Goal: Information Seeking & Learning: Compare options

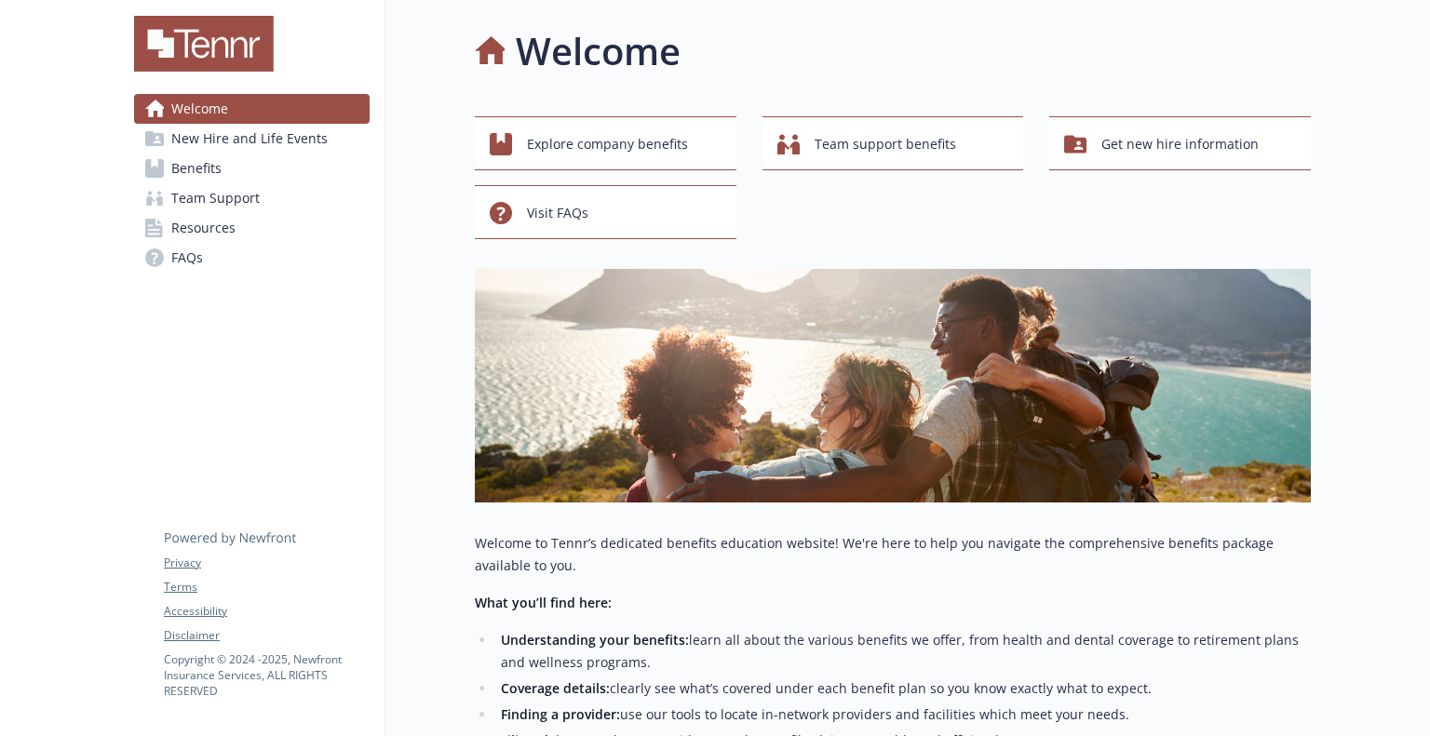
click at [255, 164] on link "Benefits" at bounding box center [251, 169] width 235 height 30
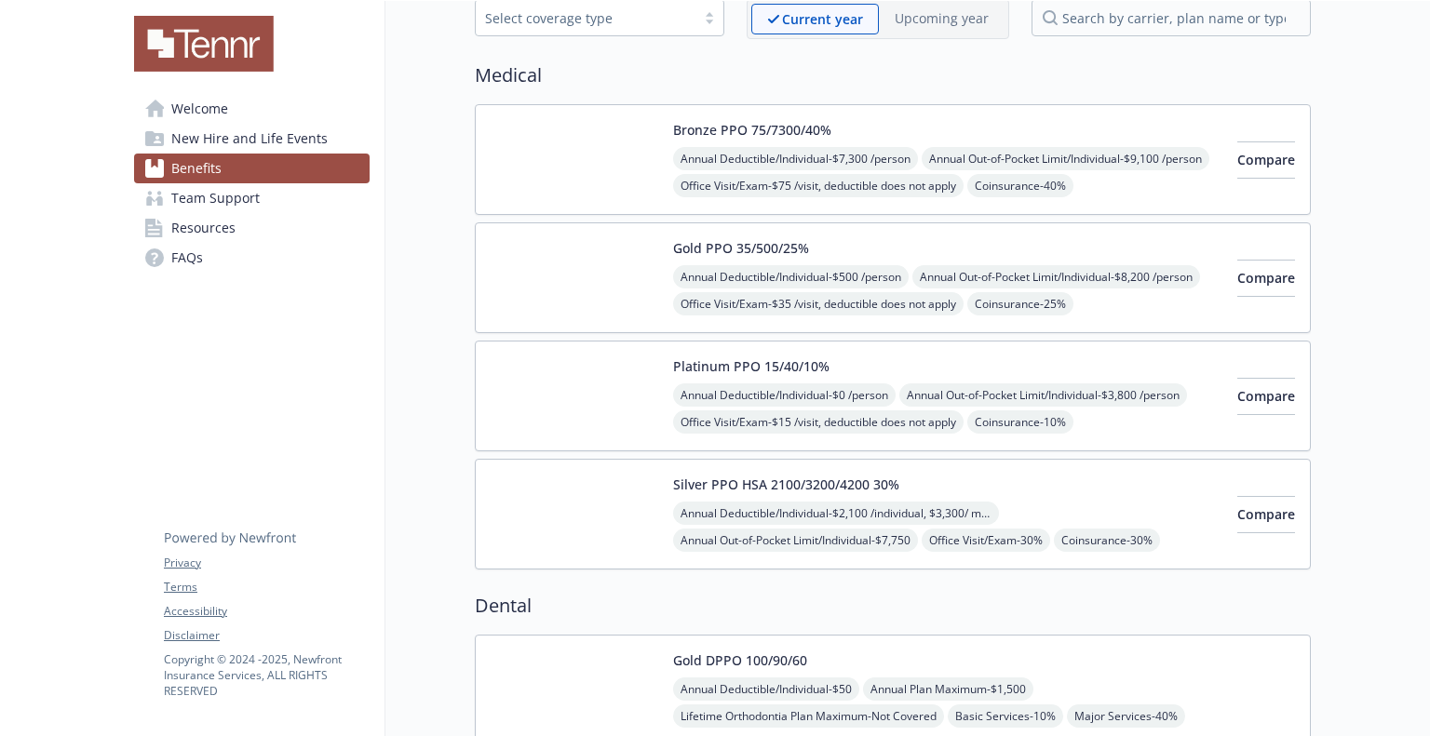
scroll to position [29, 0]
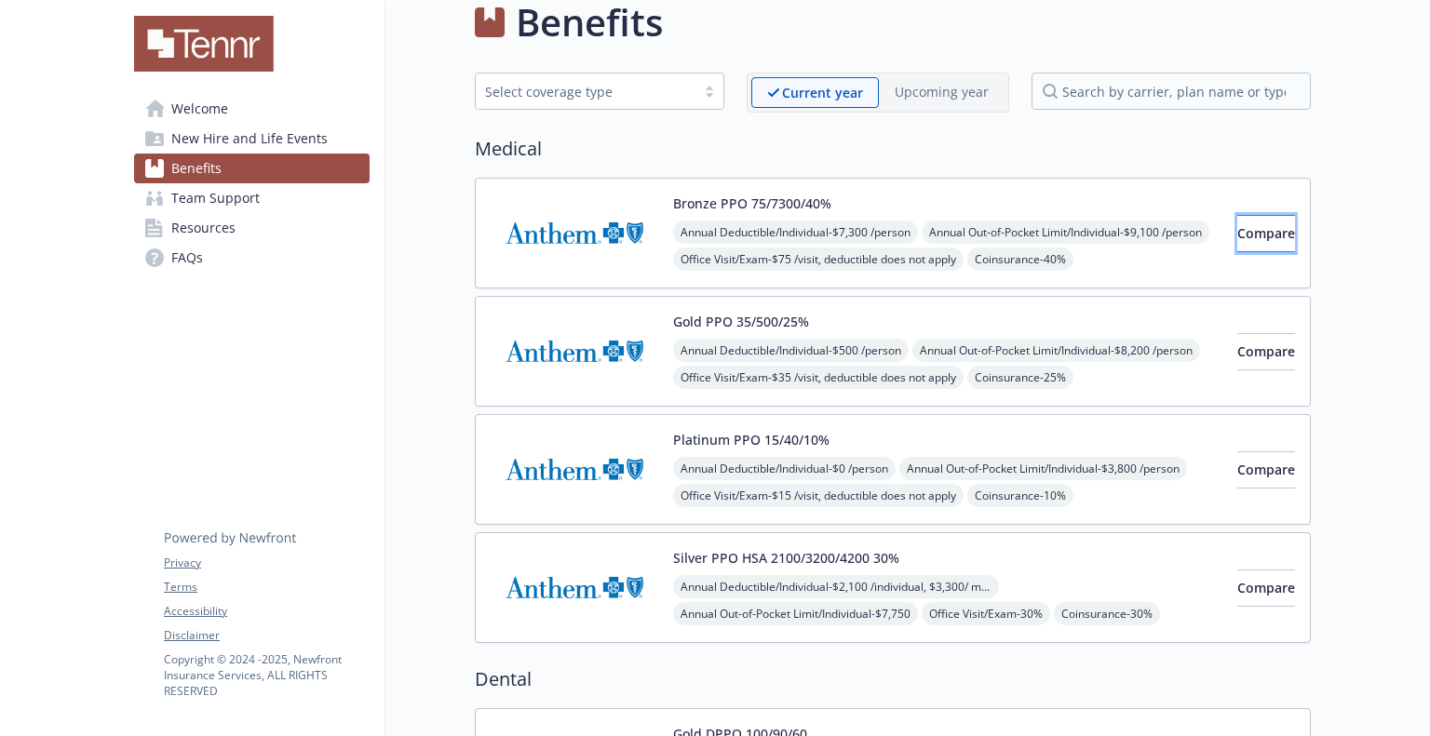
click at [1237, 235] on span "Compare" at bounding box center [1266, 233] width 58 height 18
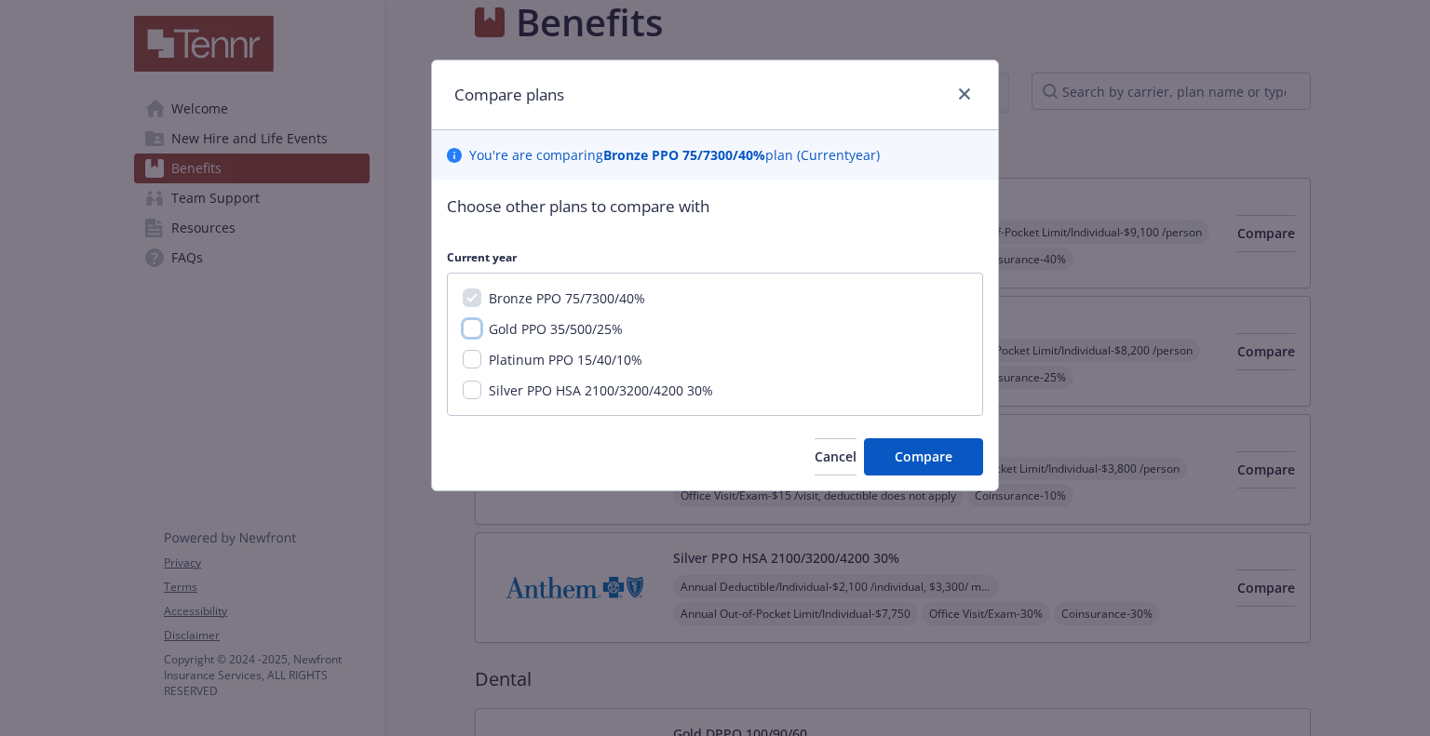
click at [471, 329] on input "Gold PPO 35/500/25%" at bounding box center [472, 328] width 19 height 19
checkbox input "true"
click at [473, 356] on input "Platinum PPO 15/40/10%" at bounding box center [472, 359] width 19 height 19
checkbox input "true"
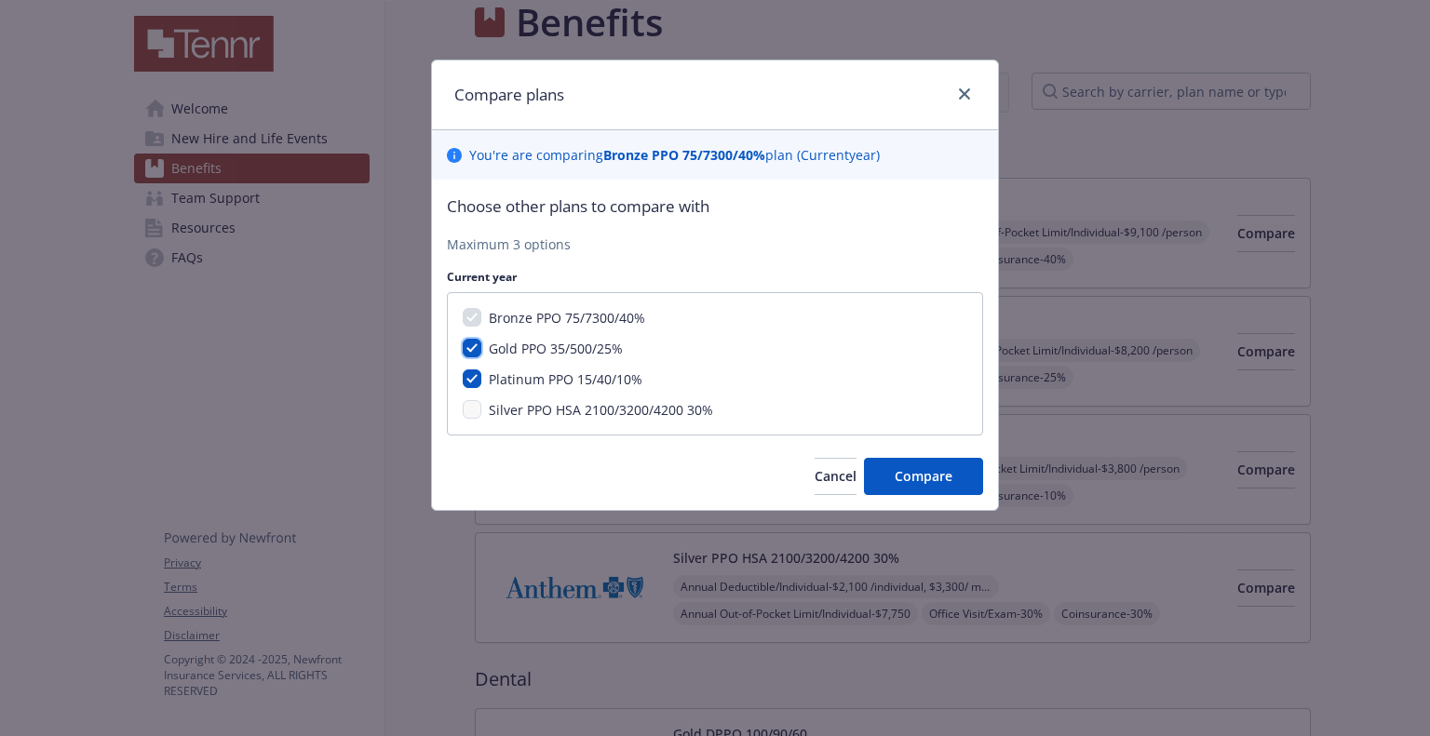
click at [471, 350] on input "Gold PPO 35/500/25%" at bounding box center [472, 348] width 19 height 19
checkbox input "false"
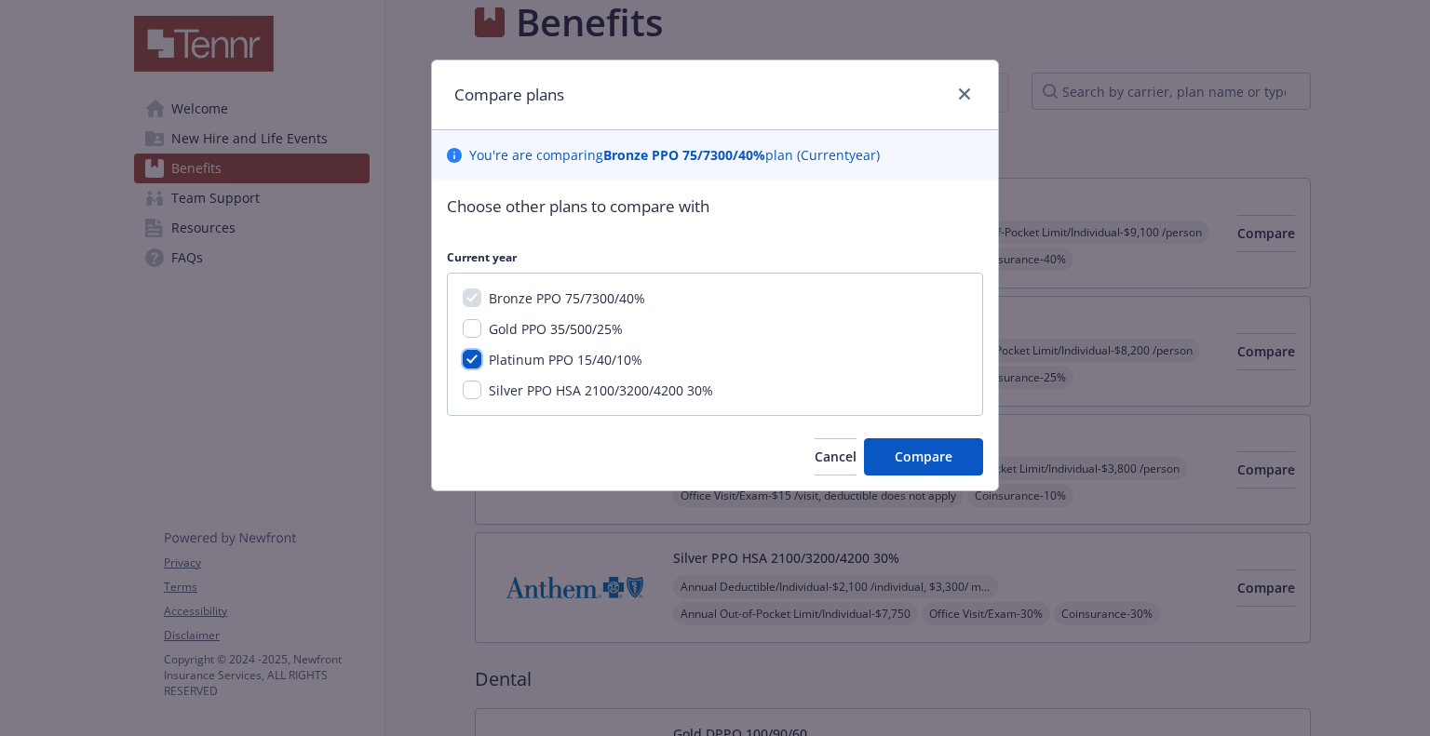
click at [469, 356] on input "Platinum PPO 15/40/10%" at bounding box center [472, 359] width 19 height 19
checkbox input "false"
click at [471, 390] on input "Silver PPO HSA 2100/3200/4200 30%" at bounding box center [472, 390] width 19 height 19
checkbox input "true"
click at [468, 368] on input "Platinum PPO 15/40/10%" at bounding box center [472, 359] width 19 height 19
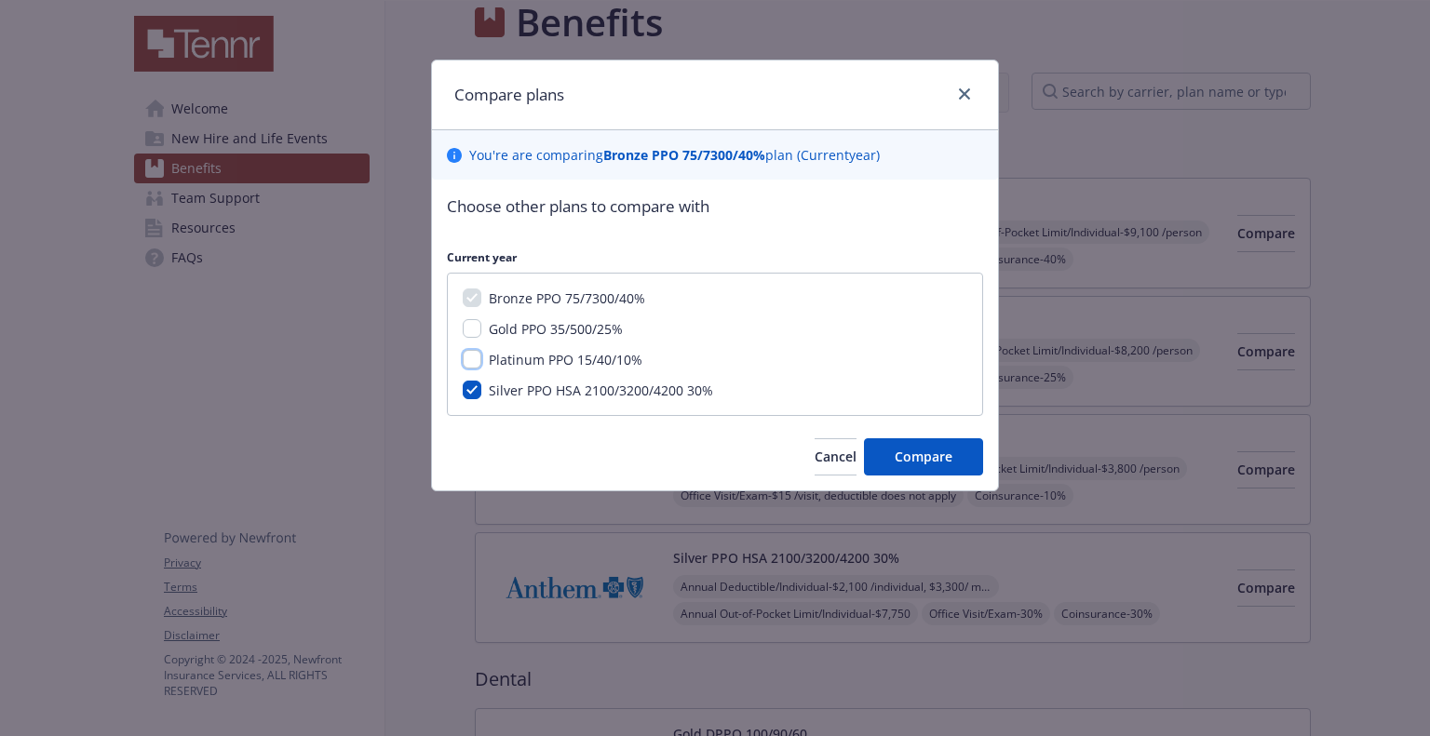
checkbox input "true"
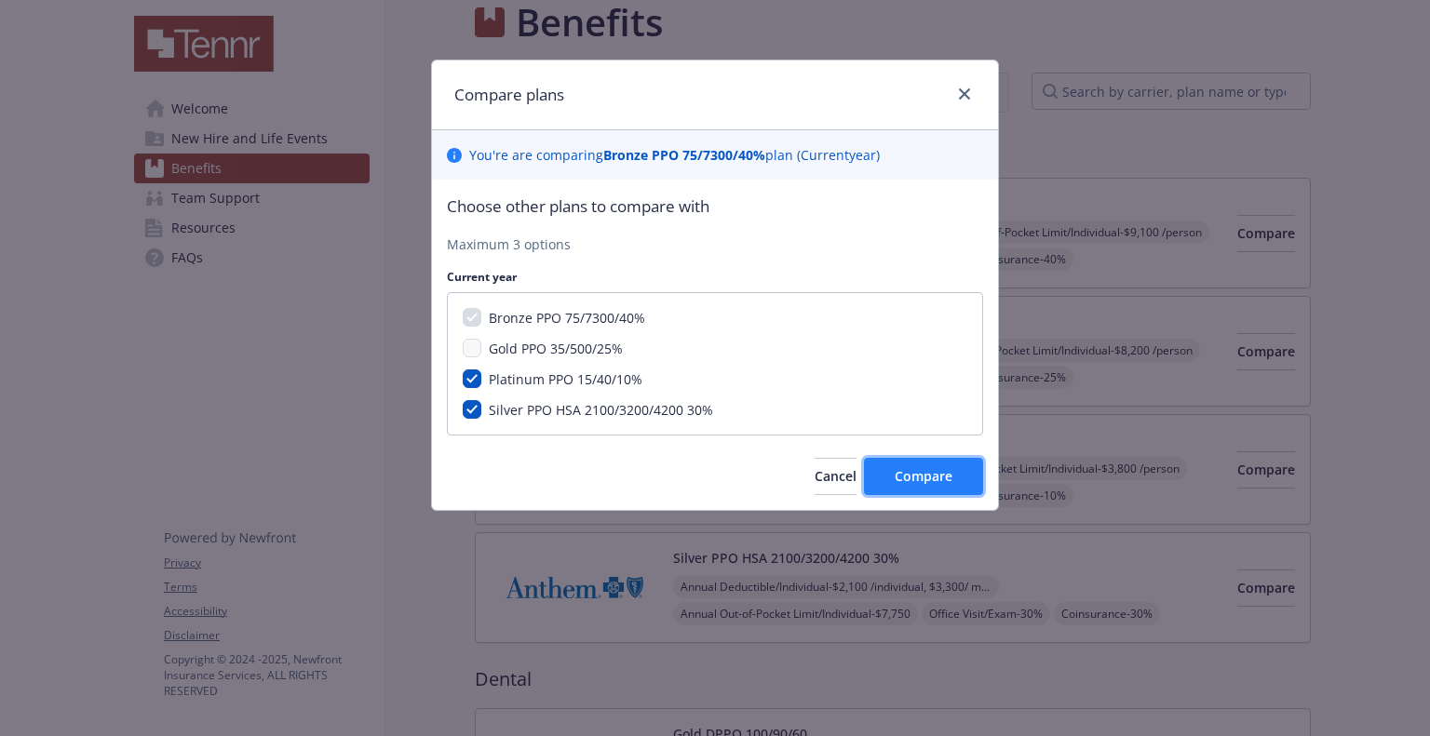
click at [942, 481] on span "Compare" at bounding box center [923, 476] width 58 height 18
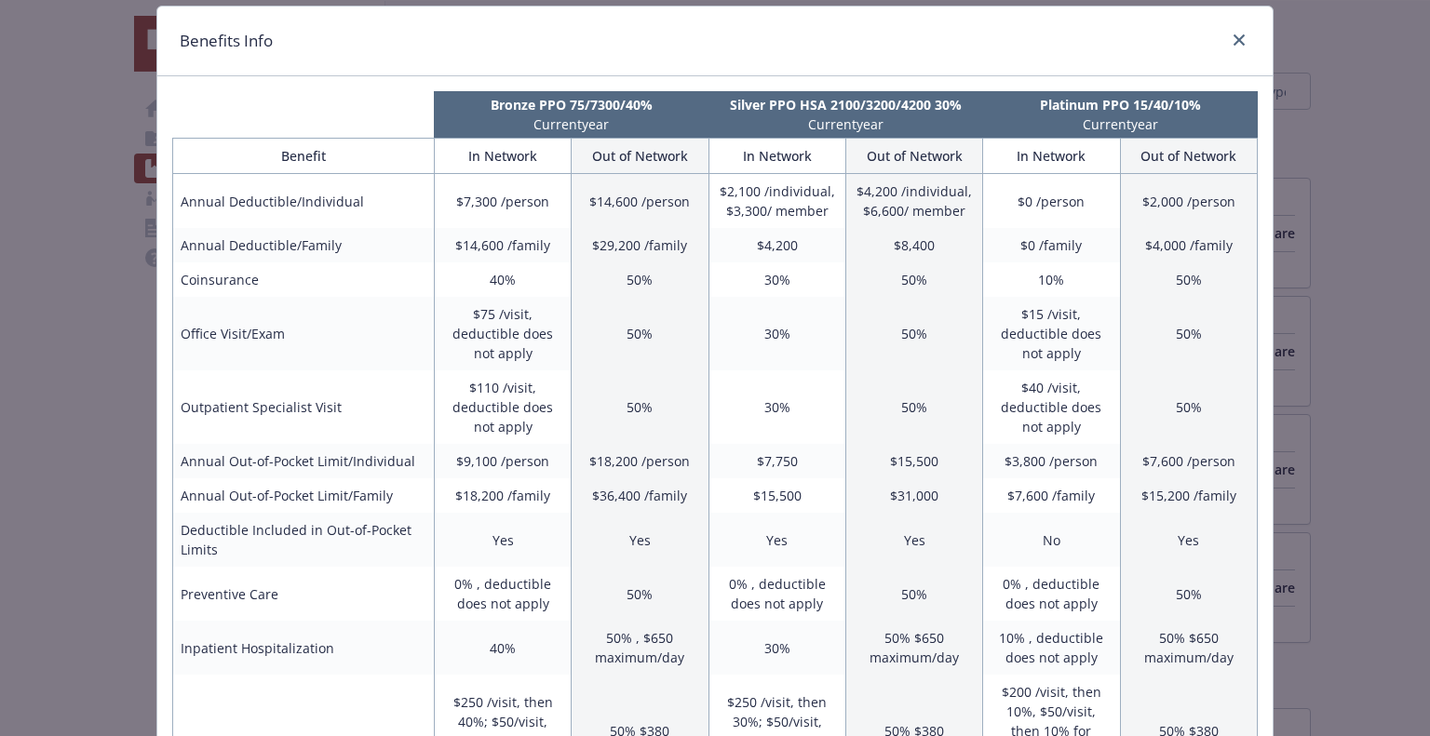
scroll to position [0, 0]
